Goal: Information Seeking & Learning: Learn about a topic

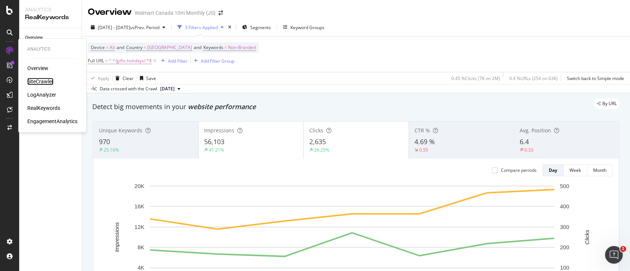
click at [48, 82] on div "SiteCrawler" at bounding box center [40, 81] width 26 height 7
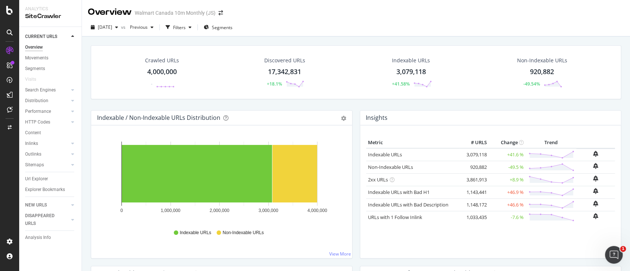
click at [447, 266] on div "HTML Tags Performance for Indexable URLs Bar Bar (by Percentage) Table Export a…" at bounding box center [490, 273] width 261 height 15
click at [40, 175] on div "Url Explorer" at bounding box center [36, 179] width 23 height 8
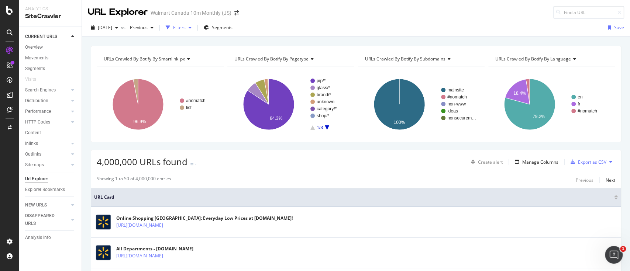
click at [190, 22] on div "Filters" at bounding box center [179, 27] width 32 height 11
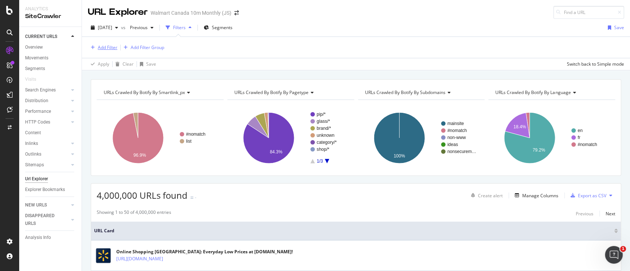
click at [111, 49] on div "Add Filter" at bounding box center [108, 47] width 20 height 6
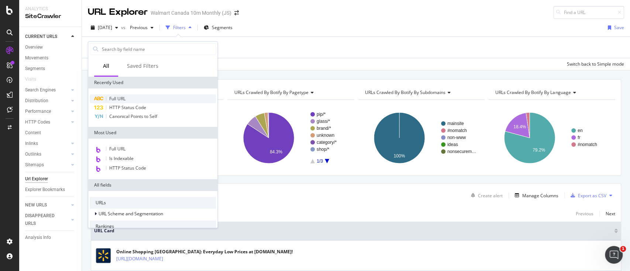
click at [121, 97] on span "Full URL" at bounding box center [117, 99] width 16 height 6
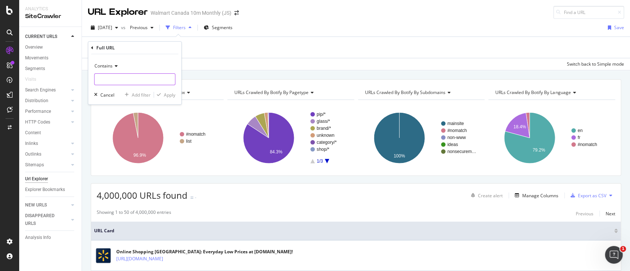
click at [129, 84] on input "text" at bounding box center [134, 79] width 80 height 12
paste input "https://www.walmart.ca/en/cp/gifts-holidays/halloween/halloween-costumes/600019…"
type input "https://www.walmart.ca/en/cp/gifts-holidays/halloween/halloween-costumes/600019…"
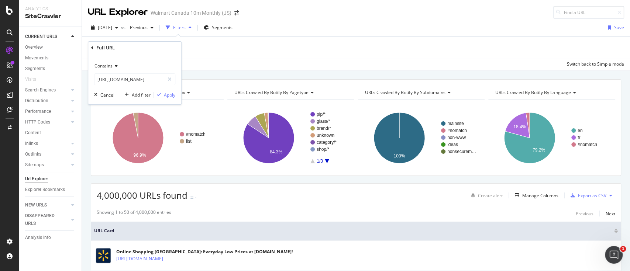
click at [112, 65] on span "Contains" at bounding box center [103, 66] width 18 height 6
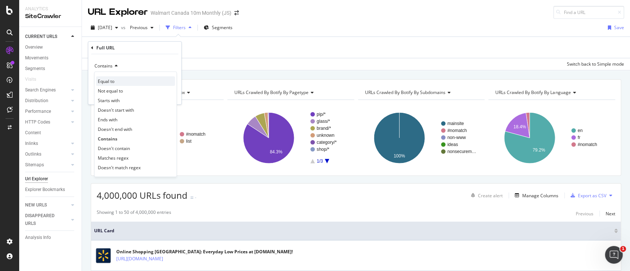
click at [115, 80] on div "Equal to" at bounding box center [135, 81] width 79 height 10
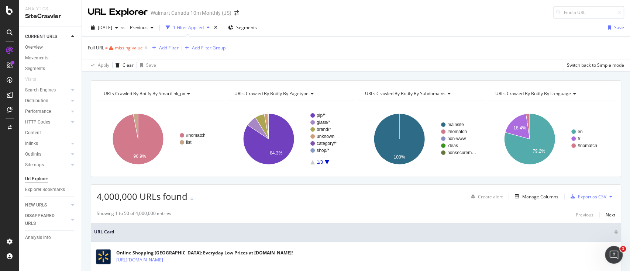
click at [221, 55] on div "Full URL = missing value Add Filter Add Filter Group" at bounding box center [356, 48] width 536 height 22
click at [148, 49] on icon at bounding box center [146, 47] width 6 height 7
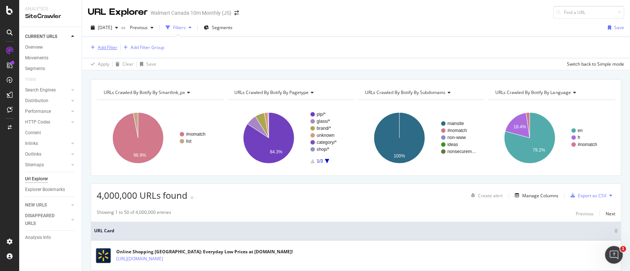
click at [111, 47] on div "Add Filter" at bounding box center [108, 47] width 20 height 6
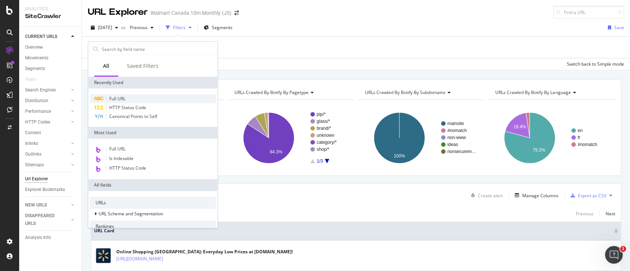
click at [115, 97] on span "Full URL" at bounding box center [117, 99] width 16 height 6
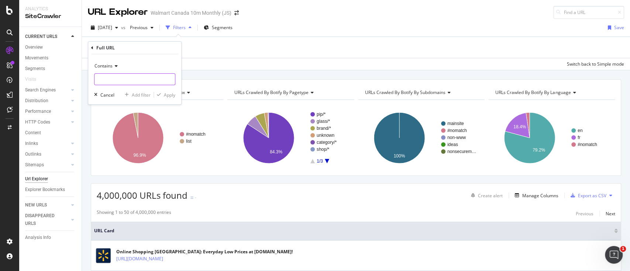
click at [124, 83] on input "text" at bounding box center [134, 79] width 80 height 12
paste input "https://www.walmart.ca/en/cp/gifts-holidays/halloween/halloween-costumes/600019…"
drag, startPoint x: 104, startPoint y: 81, endPoint x: 90, endPoint y: 79, distance: 14.9
click at [90, 79] on div "Contains https://www.walmart.ca/en/cp/gifts-holidays/halloween/halloween-costum…" at bounding box center [134, 79] width 93 height 50
click at [135, 81] on input "https://www.walmart.ca/en/cp/gifts-holidays/halloween/halloween-costumes/600019…" at bounding box center [129, 79] width 70 height 12
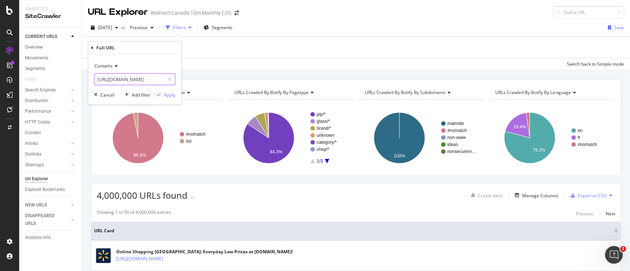
drag, startPoint x: 160, startPoint y: 81, endPoint x: 83, endPoint y: 82, distance: 77.5
click at [83, 82] on body "Analytics SiteCrawler CURRENT URLS Overview Movements Segments Visits Search En…" at bounding box center [315, 135] width 630 height 271
click at [162, 79] on input "https://www.walmart.ca/en/cp/gifts-holidays/halloween/halloween-costumes/600019…" at bounding box center [129, 79] width 70 height 12
drag, startPoint x: 162, startPoint y: 79, endPoint x: 93, endPoint y: 81, distance: 69.7
click at [93, 81] on div "Contains https://www.walmart.ca/en/cp/gifts-holidays/halloween/halloween-costum…" at bounding box center [134, 79] width 93 height 50
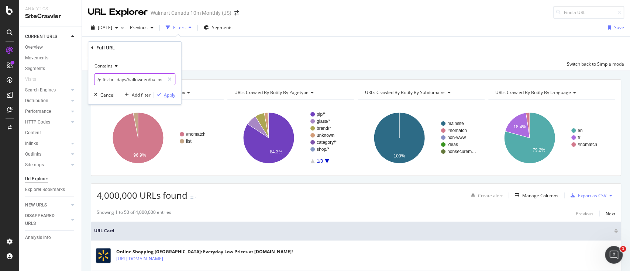
type input "/gifts-holidays/halloween/halloween-costumes/6000197505675"
click at [169, 95] on div "Apply" at bounding box center [169, 95] width 11 height 6
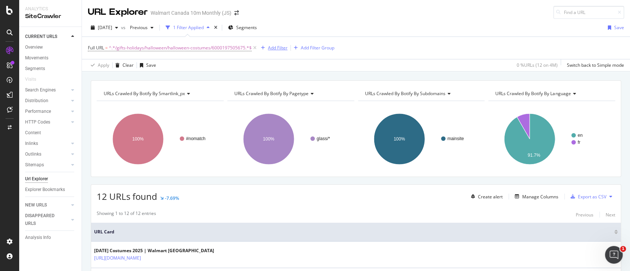
click at [274, 48] on div "Add Filter" at bounding box center [278, 48] width 20 height 6
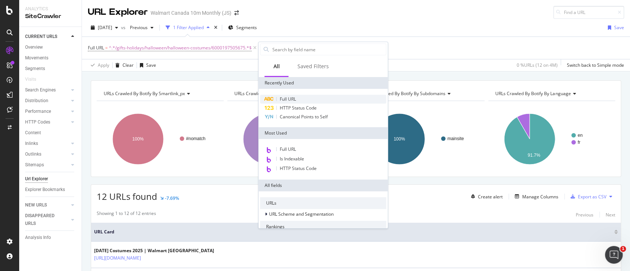
click at [290, 99] on span "Full URL" at bounding box center [288, 99] width 16 height 6
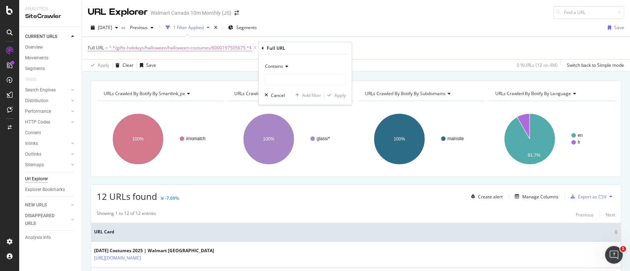
click at [277, 63] on span "Contains" at bounding box center [274, 66] width 18 height 6
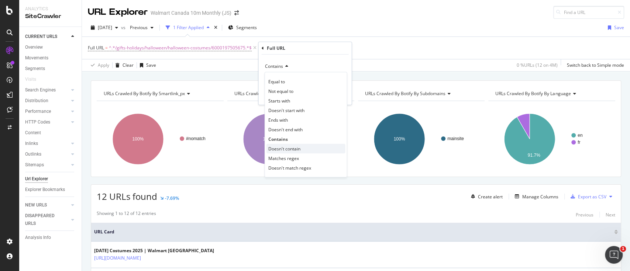
click at [278, 149] on span "Doesn't contain" at bounding box center [284, 148] width 32 height 6
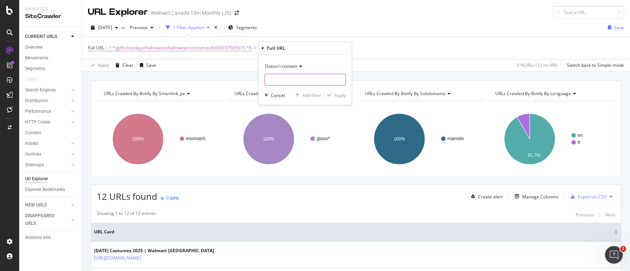
click at [297, 83] on input "text" at bounding box center [305, 80] width 80 height 12
type input "?"
click at [342, 95] on div "Apply" at bounding box center [339, 95] width 11 height 6
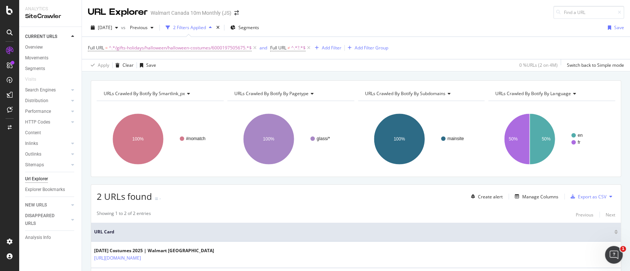
scroll to position [65, 0]
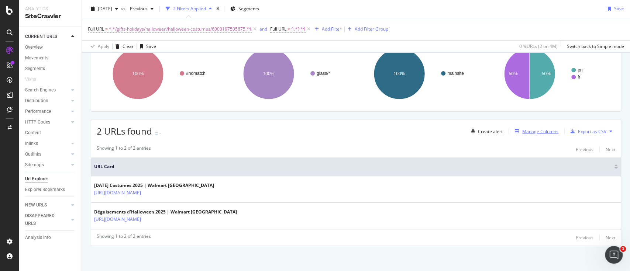
click at [523, 128] on div "Manage Columns" at bounding box center [540, 131] width 36 height 6
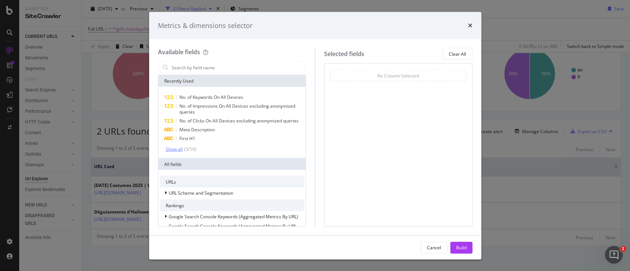
click at [179, 152] on div "Show all" at bounding box center [174, 148] width 17 height 5
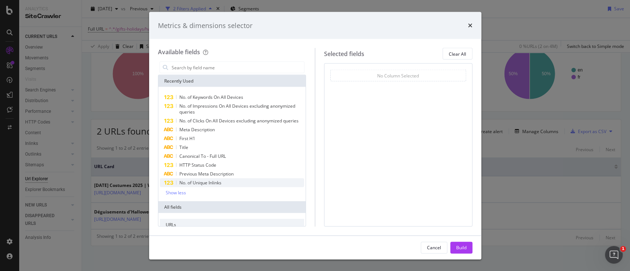
click at [207, 186] on span "No. of Unique Inlinks" at bounding box center [200, 183] width 42 height 6
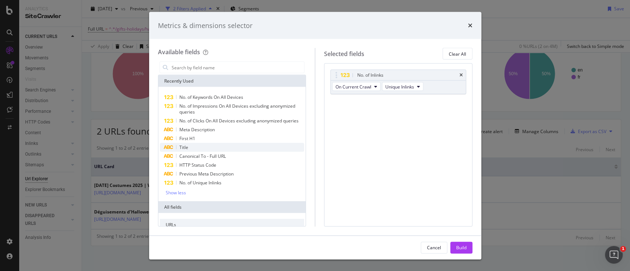
click at [185, 150] on span "Title" at bounding box center [183, 147] width 9 height 6
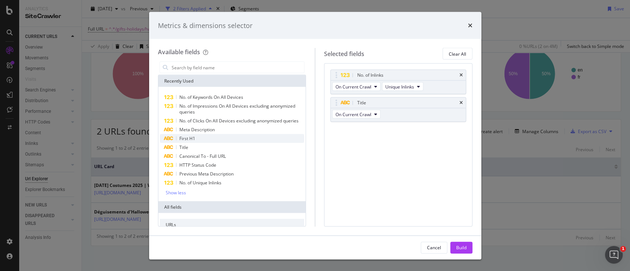
click at [193, 142] on span "First H1" at bounding box center [187, 138] width 16 height 6
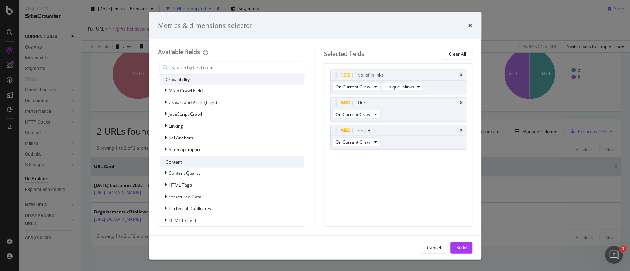
scroll to position [219, 0]
click at [454, 246] on button "Build" at bounding box center [461, 248] width 22 height 12
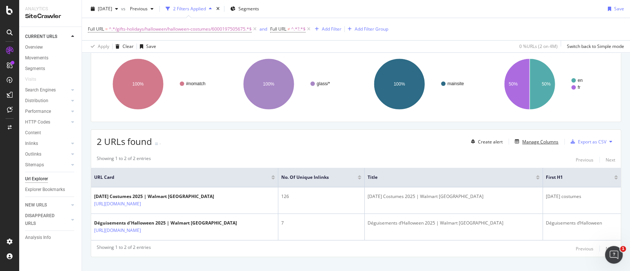
scroll to position [80, 0]
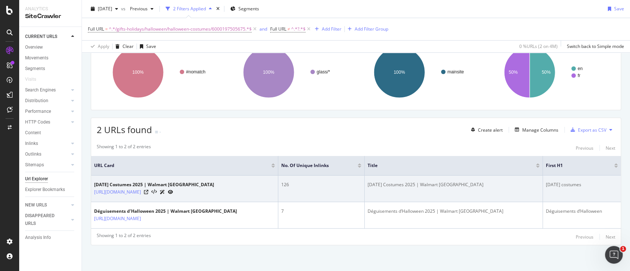
click at [173, 190] on icon at bounding box center [170, 192] width 5 height 4
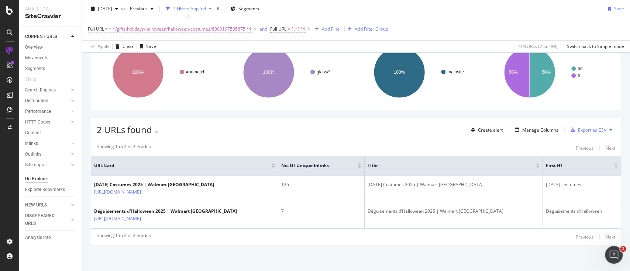
click at [228, 27] on span "^.*/gifts-holidays/halloween/halloween-costumes/6000197505675.*$" at bounding box center [180, 29] width 143 height 10
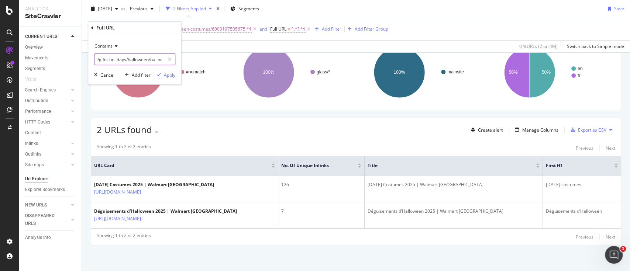
click at [136, 56] on input "/gifts-holidays/halloween/halloween-costumes/6000197505675" at bounding box center [129, 59] width 70 height 12
click at [144, 57] on input "/gifts-holidays/halloween/halloween-costumes/6000197505675" at bounding box center [129, 59] width 70 height 12
drag, startPoint x: 150, startPoint y: 60, endPoint x: 128, endPoint y: 60, distance: 22.5
click at [128, 60] on input "/gifts-holidays/halloween/halloween-costumes/6000197505675" at bounding box center [129, 59] width 70 height 12
type input "/gifts-holidays/halloween-costumes/6000197505675"
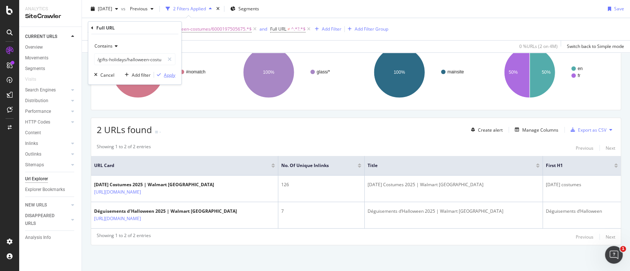
click at [170, 75] on div "Apply" at bounding box center [169, 75] width 11 height 6
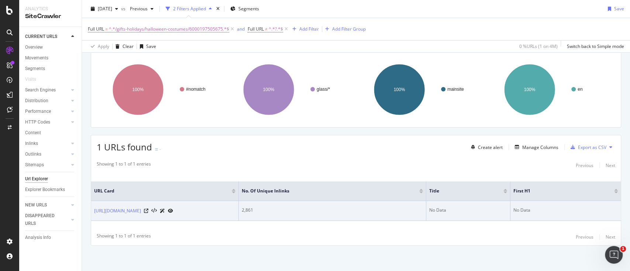
scroll to position [38, 0]
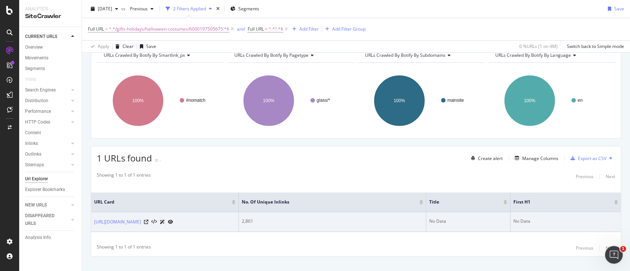
click at [173, 221] on icon at bounding box center [170, 222] width 5 height 4
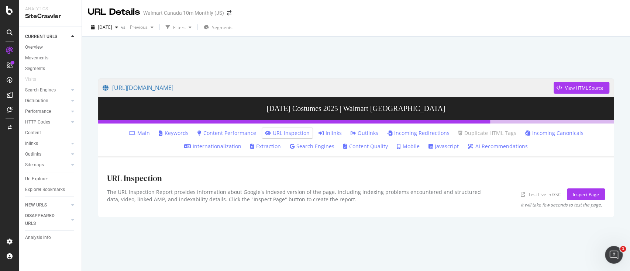
click at [184, 134] on link "Keywords" at bounding box center [174, 132] width 30 height 7
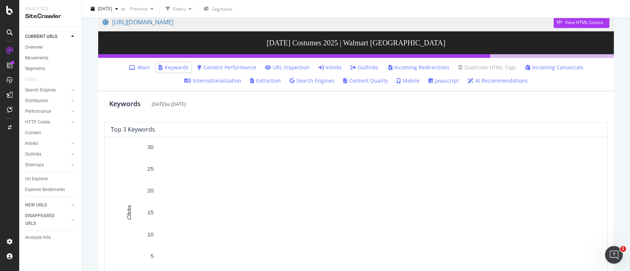
scroll to position [65, 0]
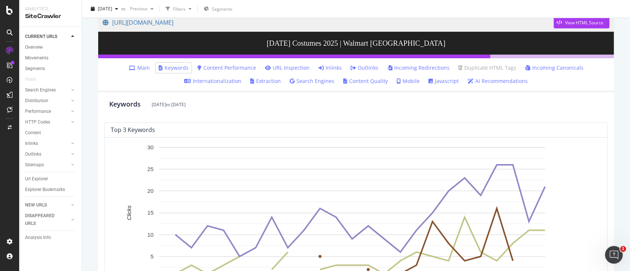
click at [330, 64] on link "Inlinks" at bounding box center [329, 67] width 23 height 7
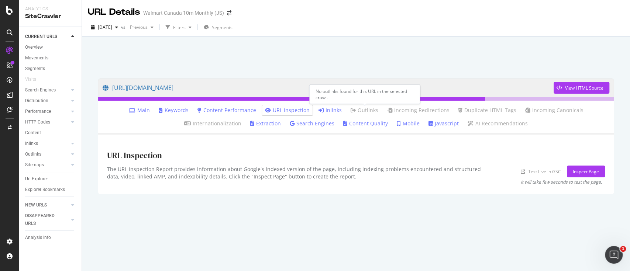
click at [353, 114] on link "Outlinks" at bounding box center [364, 110] width 28 height 7
click at [333, 111] on link "Inlinks" at bounding box center [329, 110] width 23 height 7
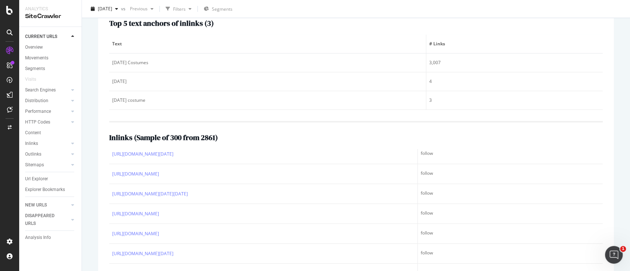
scroll to position [222, 0]
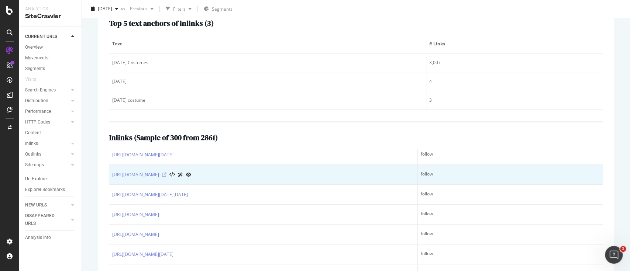
click at [166, 177] on icon at bounding box center [164, 175] width 4 height 4
